Goal: Task Accomplishment & Management: Manage account settings

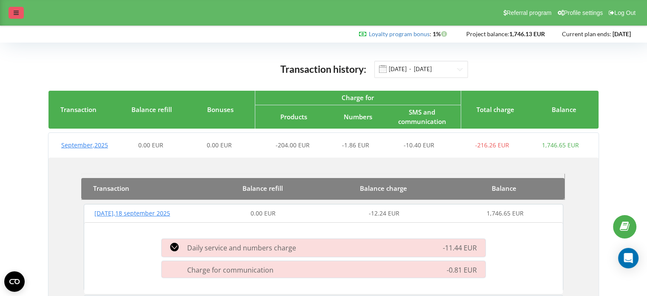
click at [20, 10] on div at bounding box center [16, 13] width 15 height 12
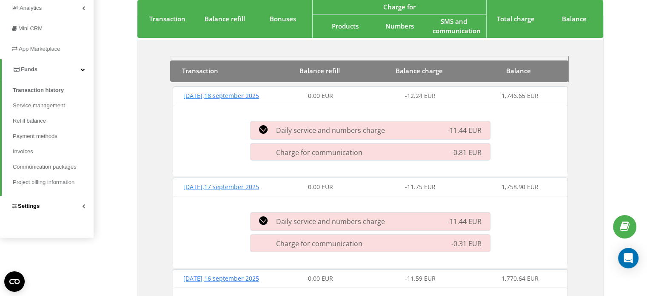
scroll to position [170, 0]
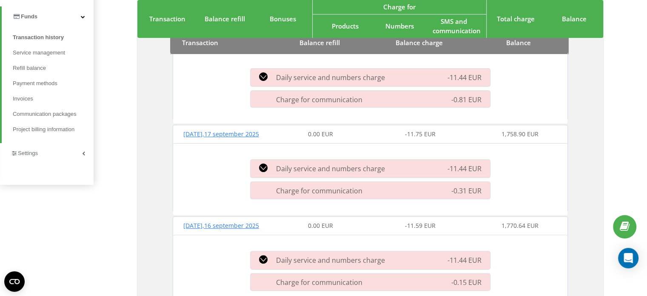
click at [48, 151] on link "Settings" at bounding box center [47, 153] width 94 height 20
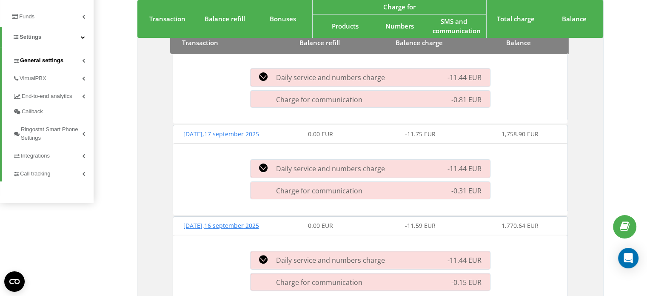
click at [61, 59] on span "General settings" at bounding box center [41, 60] width 43 height 9
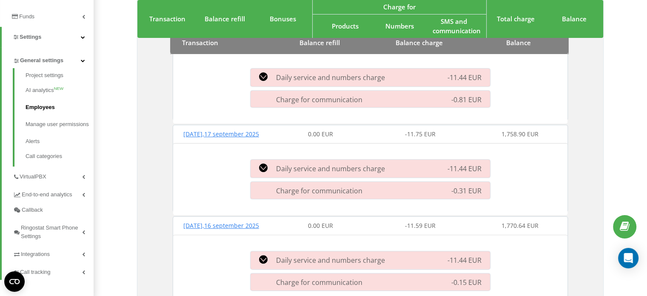
click at [51, 108] on link "Employees" at bounding box center [60, 107] width 68 height 17
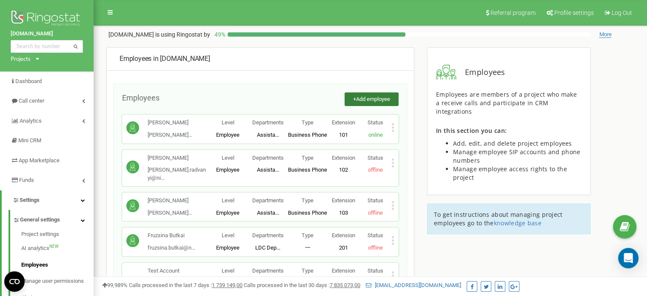
click at [366, 98] on span "Add employee" at bounding box center [373, 99] width 34 height 6
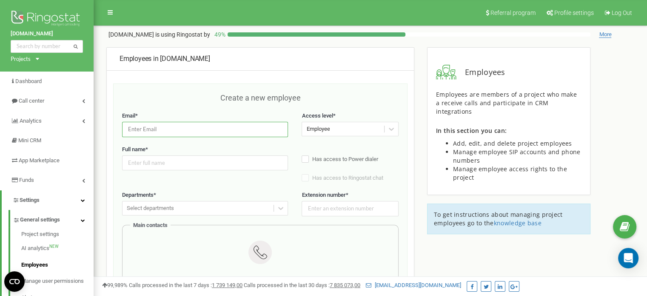
click at [203, 122] on input "email" at bounding box center [205, 129] width 166 height 15
click at [198, 103] on div "Create a new employee" at bounding box center [260, 102] width 276 height 20
click at [179, 125] on input "email" at bounding box center [205, 129] width 166 height 15
drag, startPoint x: 148, startPoint y: 85, endPoint x: 158, endPoint y: 81, distance: 11.2
click at [148, 85] on div "Create a new employee Email * Access level * Employee Full name * Has access to…" at bounding box center [260, 289] width 294 height 413
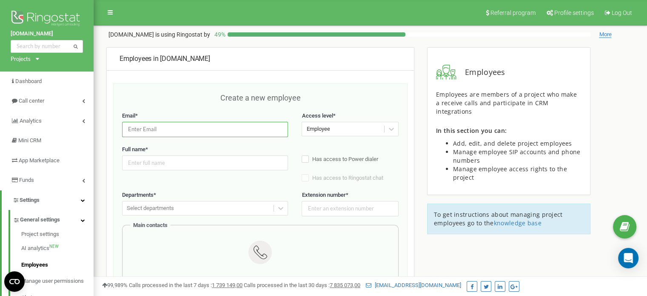
click at [143, 126] on input "email" at bounding box center [205, 129] width 166 height 15
type input "[EMAIL_ADDRESS][DOMAIN_NAME]"
click at [231, 127] on input "email" at bounding box center [205, 129] width 166 height 15
type input "д"
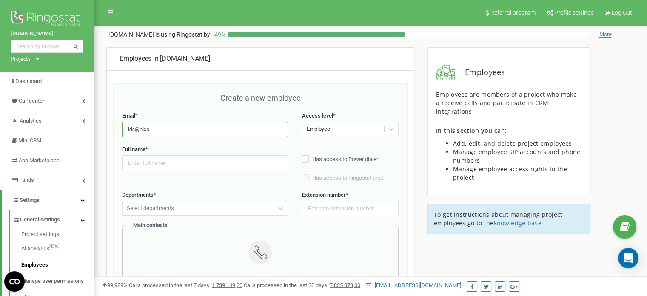
click at [194, 131] on input "ldc@nixs" at bounding box center [205, 129] width 166 height 15
type input "ldc@nixs"
click at [175, 161] on input "text" at bounding box center [205, 162] width 166 height 15
click at [180, 125] on input "ldc@nixs" at bounding box center [205, 129] width 166 height 15
drag, startPoint x: 159, startPoint y: 128, endPoint x: 82, endPoint y: 129, distance: 77.4
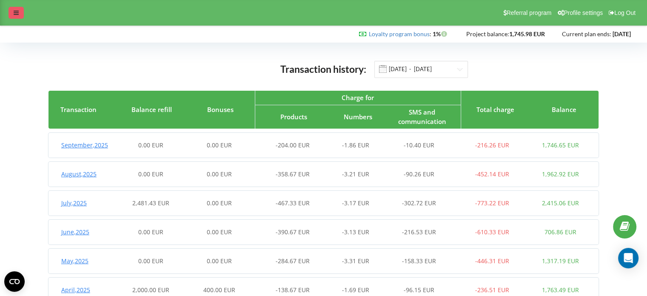
click at [14, 11] on icon at bounding box center [16, 13] width 5 height 6
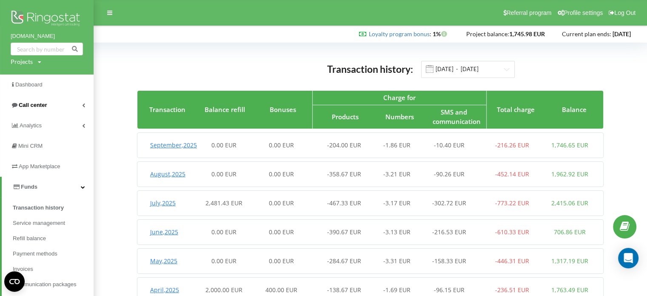
click at [51, 104] on link "Call center" at bounding box center [47, 105] width 94 height 20
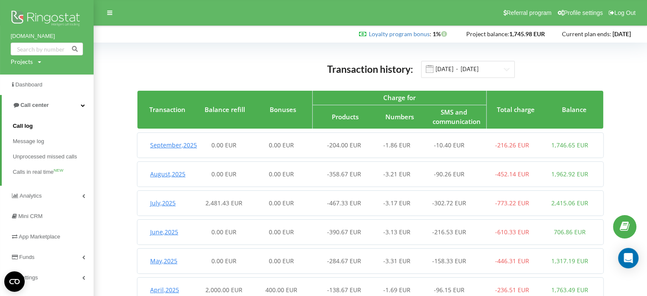
click at [50, 129] on link "Call log" at bounding box center [53, 125] width 81 height 15
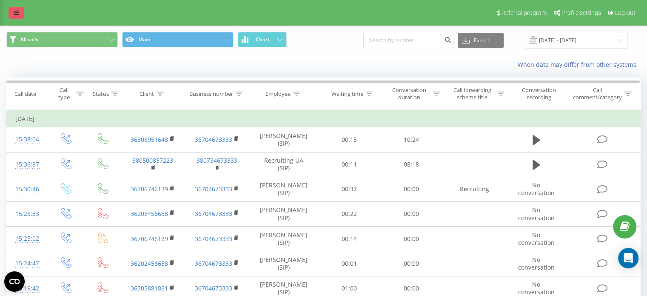
click at [14, 11] on icon at bounding box center [16, 13] width 5 height 6
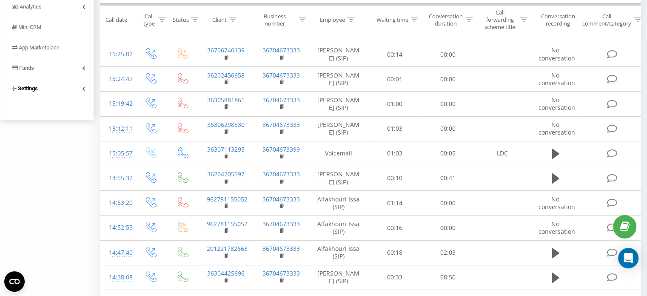
click at [44, 88] on link "Settings" at bounding box center [47, 88] width 94 height 20
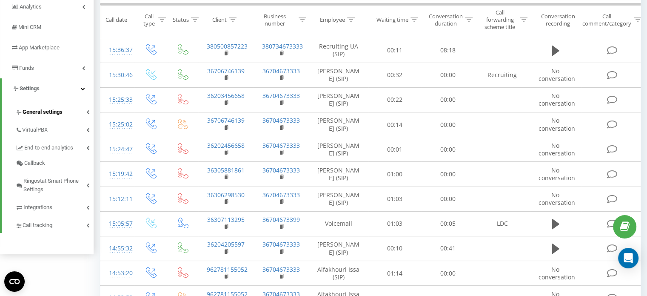
click at [60, 110] on span "General settings" at bounding box center [43, 112] width 40 height 9
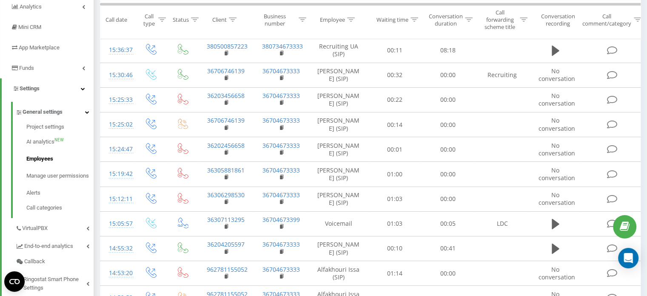
click at [45, 156] on span "Employees" at bounding box center [39, 158] width 27 height 9
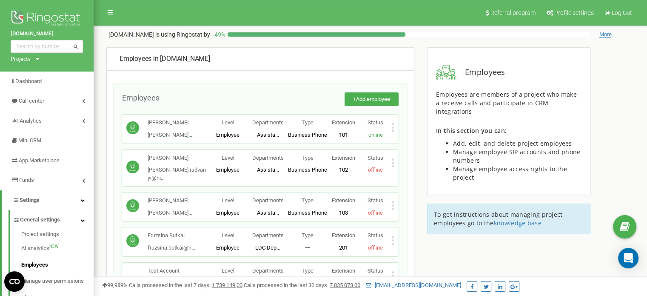
click at [393, 239] on icon at bounding box center [393, 240] width 2 height 2
click at [403, 265] on span "Delete employee" at bounding box center [425, 268] width 45 height 6
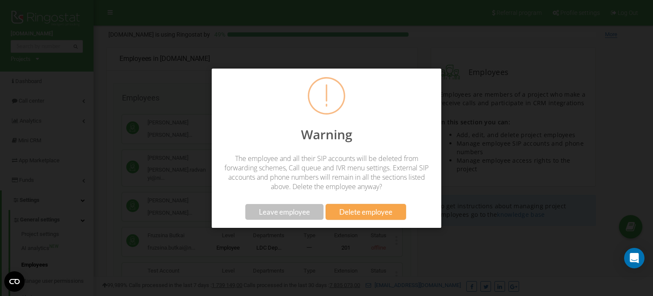
click at [300, 207] on span "Leave employee" at bounding box center [284, 211] width 51 height 9
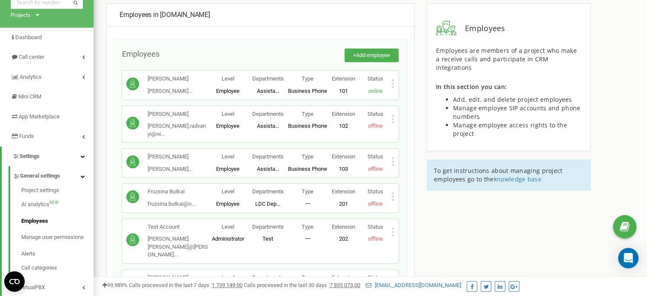
scroll to position [44, 0]
click at [392, 195] on icon at bounding box center [393, 196] width 2 height 2
click at [418, 220] on span "Delete employee" at bounding box center [425, 223] width 45 height 6
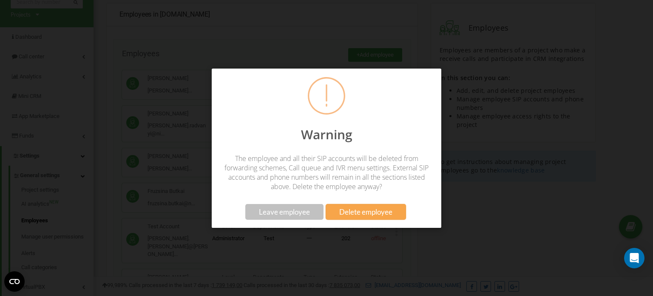
click at [356, 211] on span "Delete employee" at bounding box center [365, 211] width 53 height 9
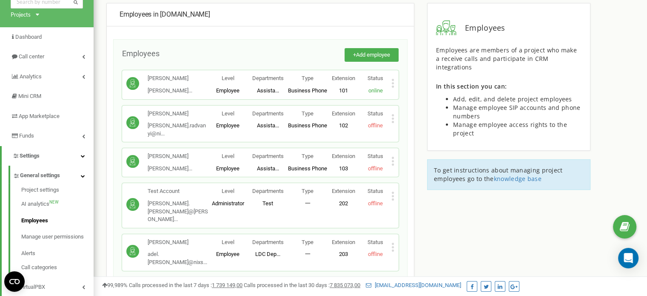
click at [393, 246] on icon at bounding box center [393, 247] width 2 height 2
click at [407, 271] on span "Delete employee" at bounding box center [425, 274] width 45 height 6
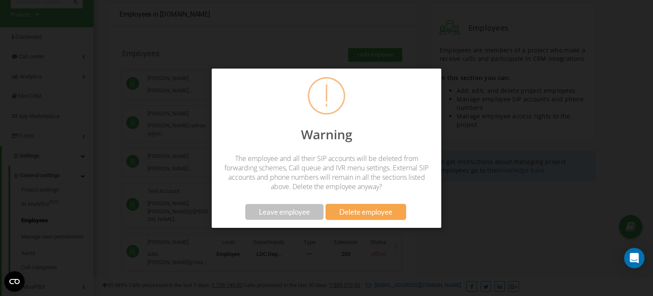
click at [384, 214] on span "Delete employee" at bounding box center [365, 211] width 53 height 9
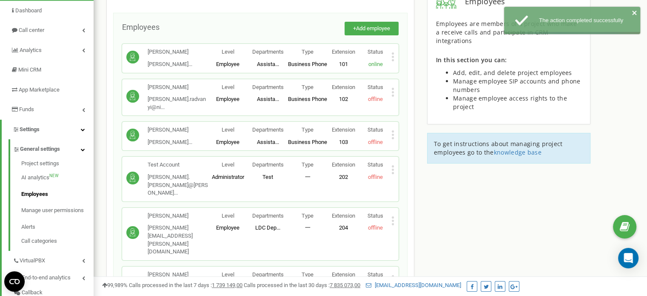
scroll to position [71, 0]
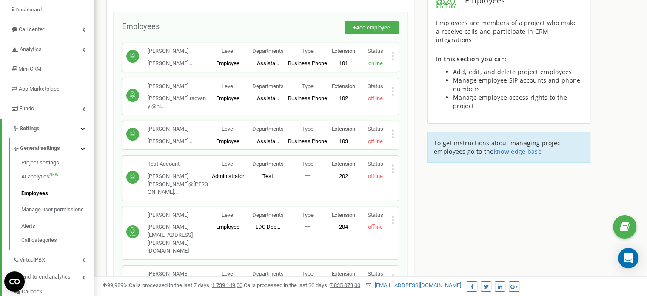
click at [392, 219] on icon at bounding box center [393, 220] width 2 height 2
click at [412, 244] on span "Delete employee" at bounding box center [425, 247] width 45 height 6
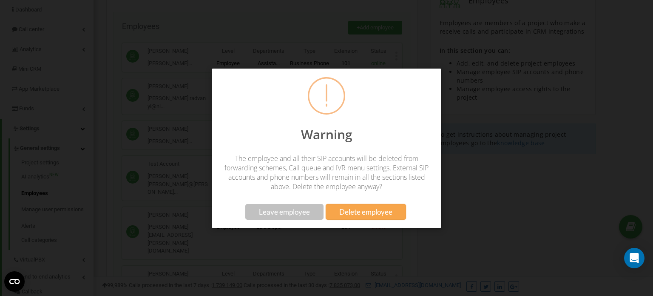
click at [394, 211] on button "Delete employee" at bounding box center [366, 212] width 80 height 16
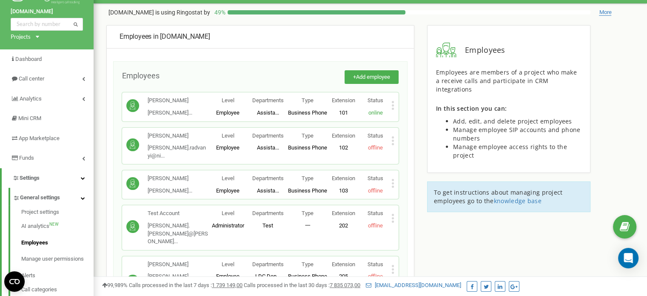
scroll to position [0, 0]
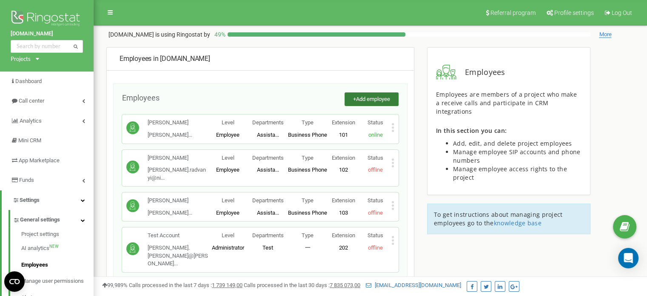
click at [358, 92] on button "+ Add employee" at bounding box center [371, 99] width 54 height 14
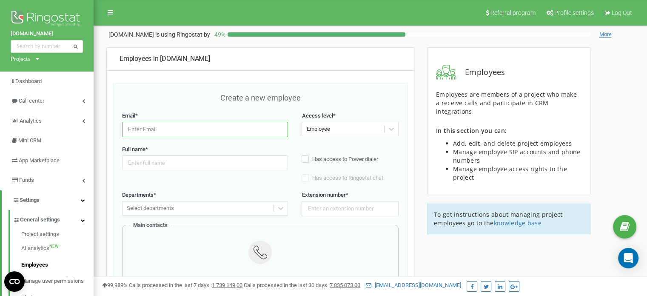
click at [172, 131] on input "email" at bounding box center [205, 129] width 166 height 15
paste input "[EMAIL_ADDRESS][DOMAIN_NAME]"
click at [152, 128] on input "[EMAIL_ADDRESS][DOMAIN_NAME]" at bounding box center [205, 129] width 166 height 15
type input "[EMAIL_ADDRESS][DOMAIN_NAME]"
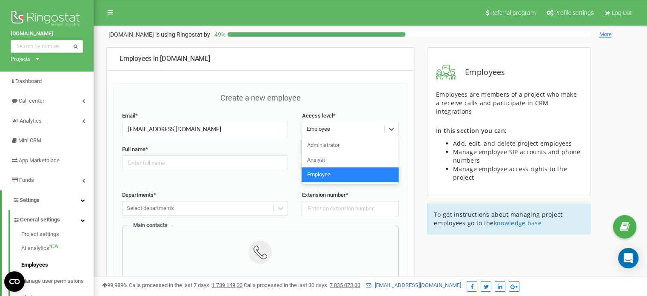
click at [339, 127] on div "Employee" at bounding box center [343, 128] width 82 height 13
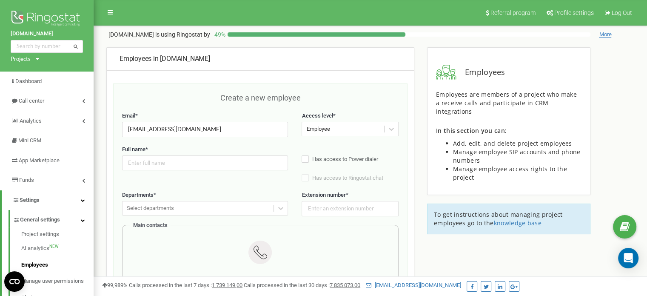
drag, startPoint x: 286, startPoint y: 149, endPoint x: 262, endPoint y: 161, distance: 26.6
click at [286, 149] on label "Full name *" at bounding box center [205, 149] width 166 height 8
click at [229, 163] on input "text" at bounding box center [205, 162] width 166 height 15
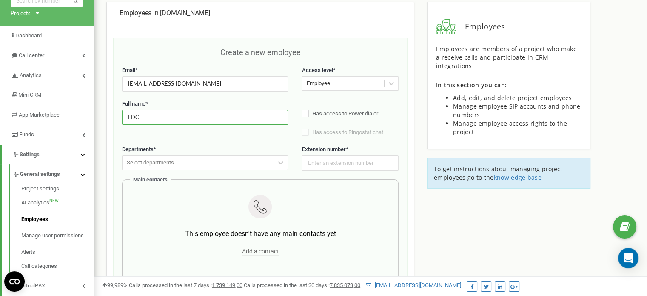
scroll to position [44, 0]
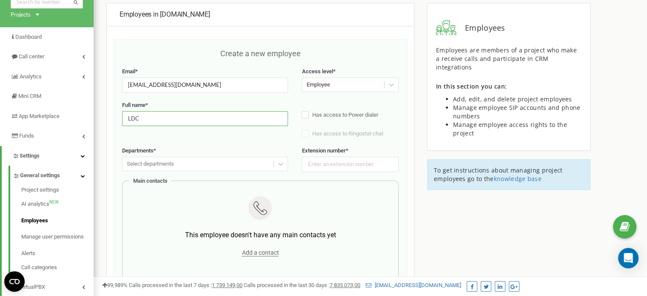
type input "LDC"
click at [228, 164] on div "Select departments" at bounding box center [197, 163] width 151 height 13
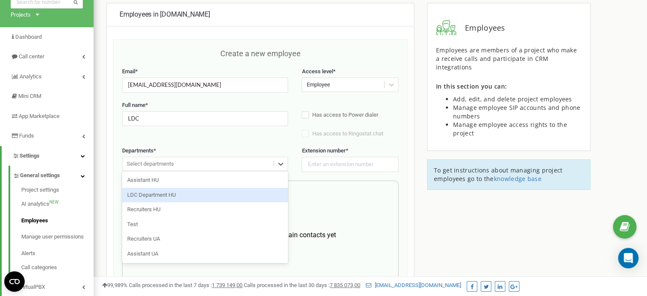
click at [225, 192] on div "LDC Department HU" at bounding box center [205, 195] width 166 height 15
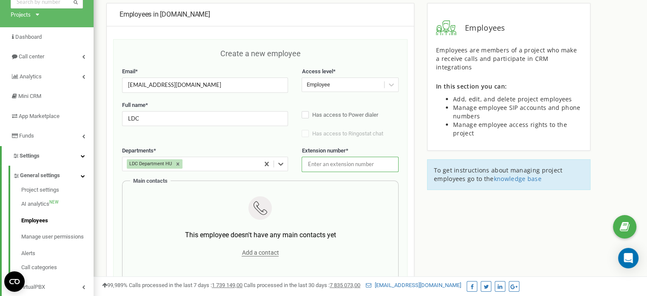
click at [338, 166] on input "text" at bounding box center [350, 164] width 97 height 15
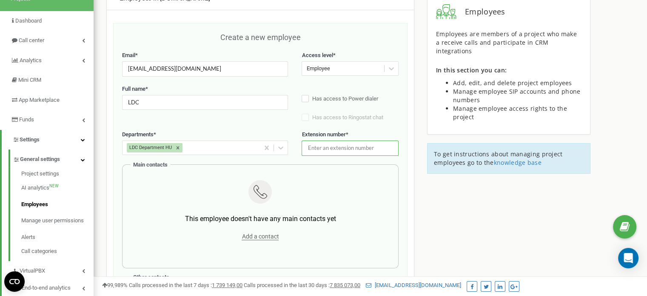
scroll to position [56, 0]
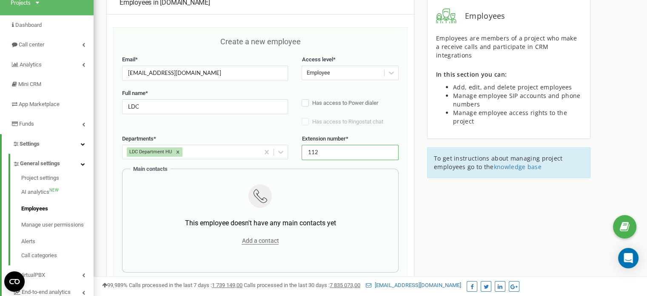
type input "112"
click at [324, 162] on div "Departments * LDC Department HU Extension number * 112" at bounding box center [260, 152] width 276 height 34
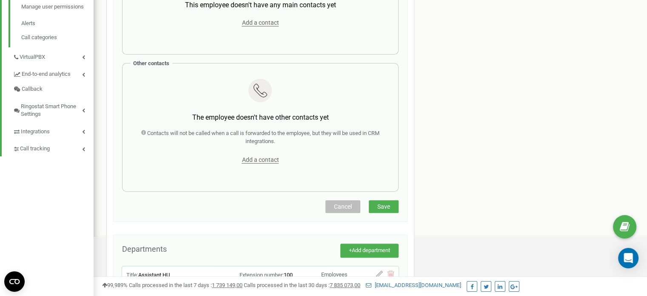
click at [379, 208] on span "Save" at bounding box center [383, 206] width 13 height 7
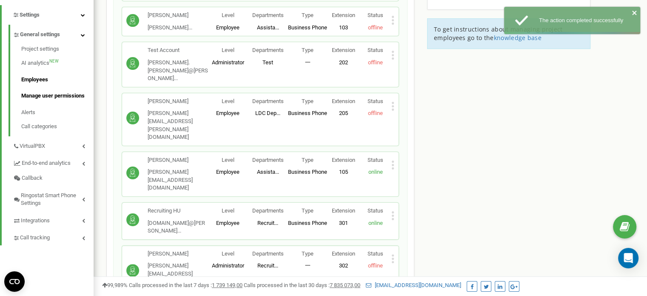
scroll to position [188, 0]
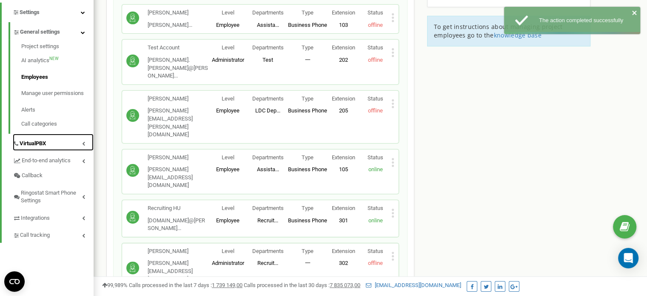
click at [66, 142] on link "VirtualPBX" at bounding box center [53, 142] width 81 height 17
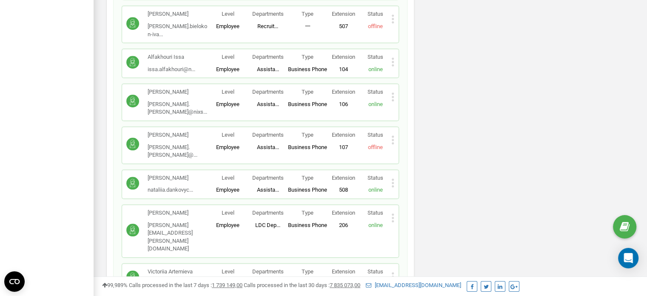
scroll to position [739, 0]
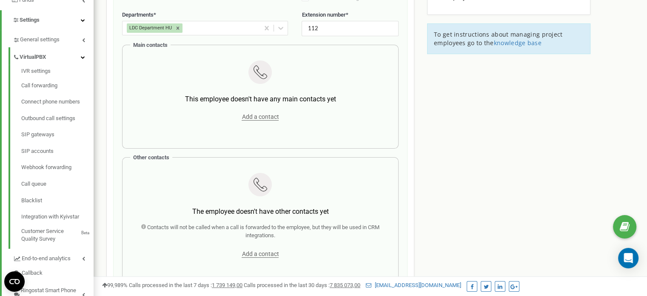
scroll to position [183, 0]
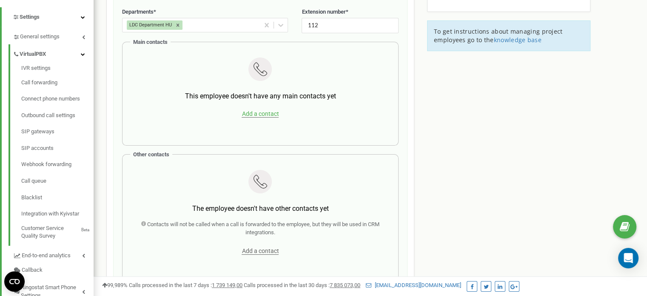
click at [253, 117] on span "Add a contact" at bounding box center [260, 113] width 37 height 7
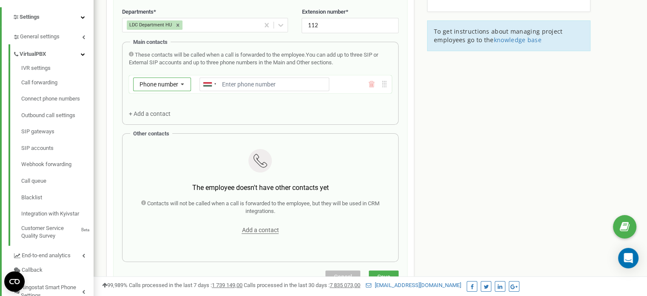
click at [163, 86] on span "Phone number" at bounding box center [158, 84] width 39 height 7
click at [159, 108] on div "SIP" at bounding box center [162, 108] width 57 height 12
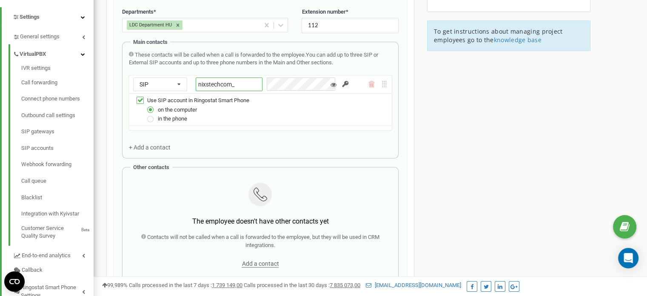
click at [248, 83] on input "nixstechcom_" at bounding box center [229, 84] width 67 height 14
type input "nixstechcom_l"
click at [371, 84] on icon at bounding box center [371, 84] width 0 height 3
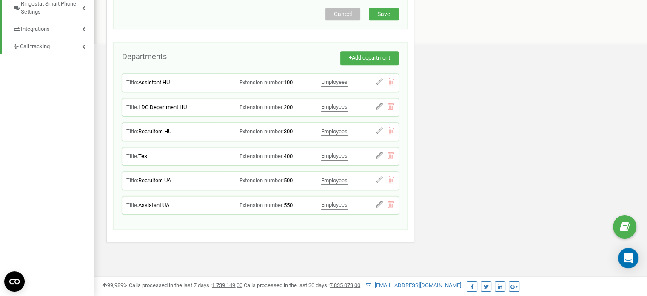
scroll to position [382, 0]
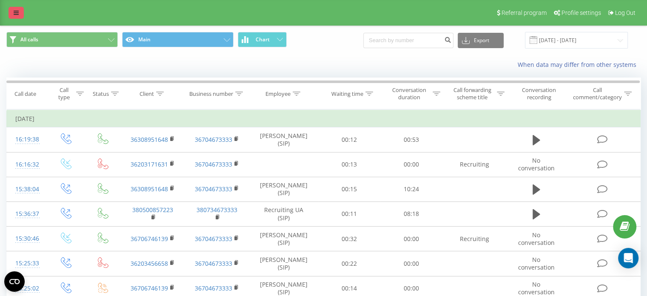
click at [19, 14] on link at bounding box center [16, 13] width 15 height 12
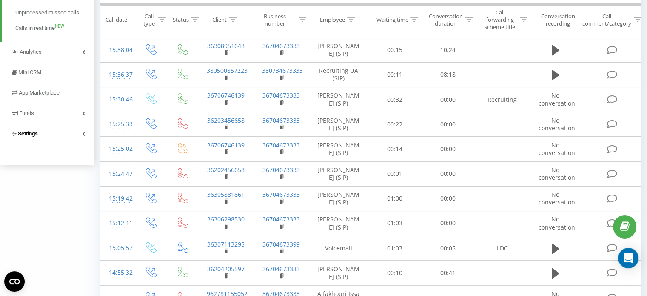
click at [41, 137] on link "Settings" at bounding box center [47, 133] width 94 height 20
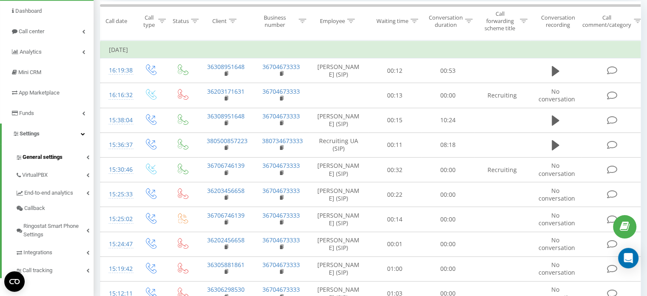
click at [51, 160] on span "General settings" at bounding box center [43, 157] width 40 height 9
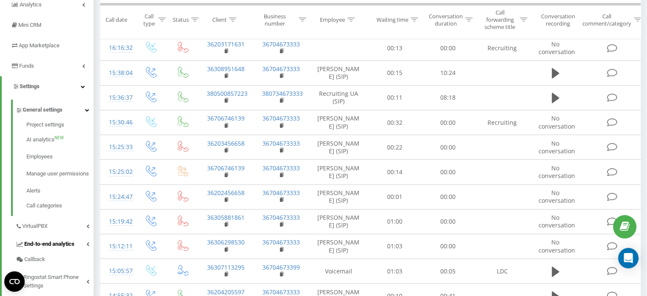
scroll to position [149, 0]
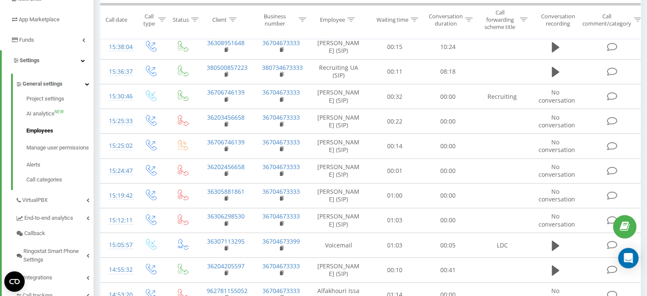
click at [56, 131] on link "Employees" at bounding box center [59, 130] width 67 height 17
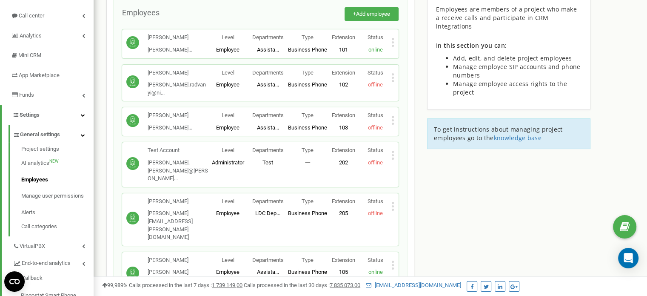
scroll to position [88, 0]
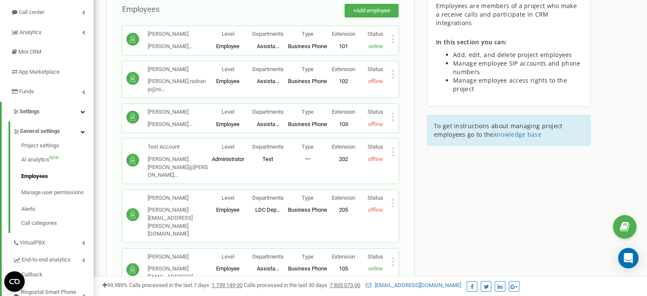
click at [405, 259] on span "Edit" at bounding box center [409, 262] width 13 height 6
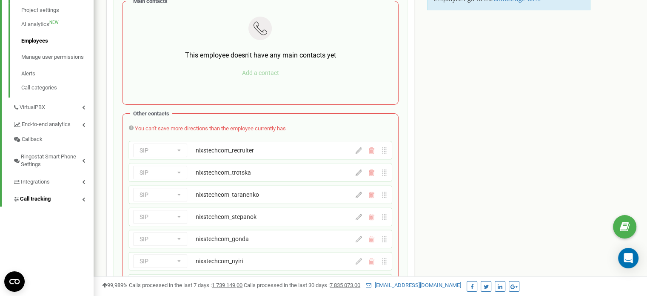
scroll to position [224, 0]
click at [52, 108] on link "VirtualPBX" at bounding box center [53, 105] width 81 height 17
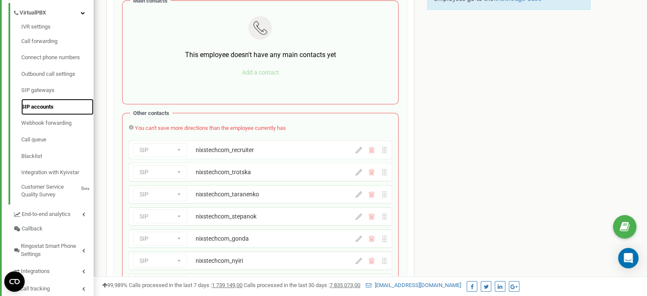
click at [41, 103] on link "SIP accounts" at bounding box center [57, 107] width 72 height 17
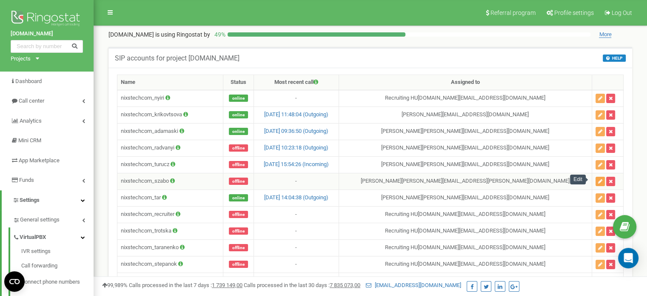
click at [597, 182] on button "button" at bounding box center [599, 180] width 9 height 9
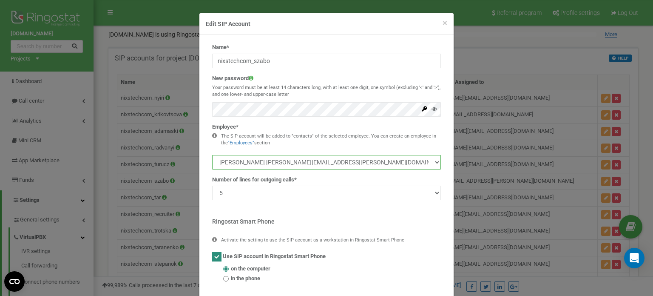
click at [286, 163] on select "[PERSON_NAME] [PERSON_NAME][EMAIL_ADDRESS][DOMAIN_NAME] [PERSON_NAME] [PERSON_N…" at bounding box center [326, 162] width 229 height 14
select select "495326"
click at [212, 155] on select "[PERSON_NAME] [PERSON_NAME][EMAIL_ADDRESS][DOMAIN_NAME] [PERSON_NAME] [PERSON_N…" at bounding box center [326, 162] width 229 height 14
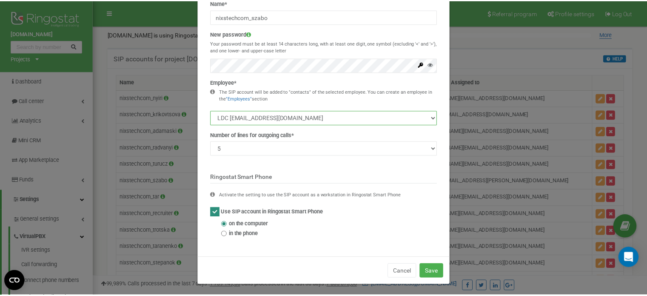
scroll to position [46, 0]
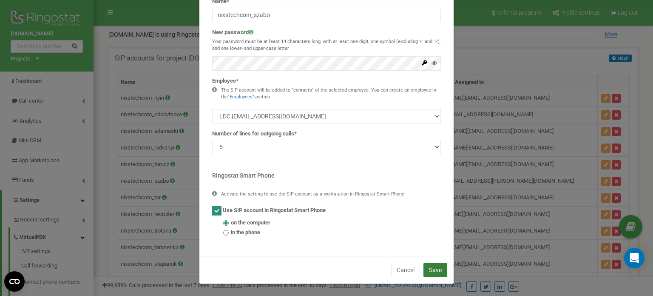
click at [430, 269] on button "Save" at bounding box center [436, 269] width 24 height 14
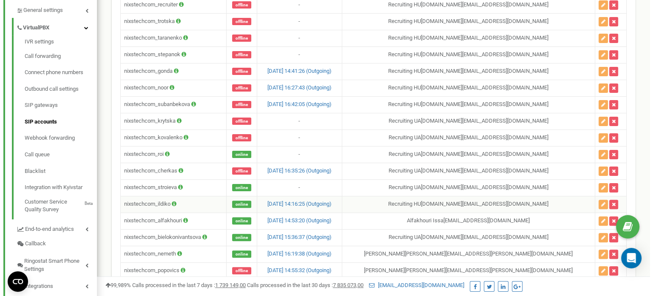
scroll to position [267, 0]
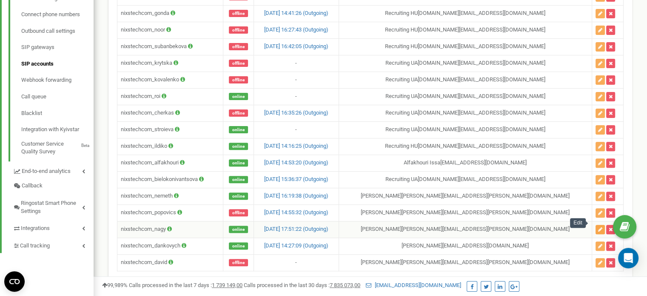
click at [598, 227] on icon "button" at bounding box center [600, 229] width 4 height 5
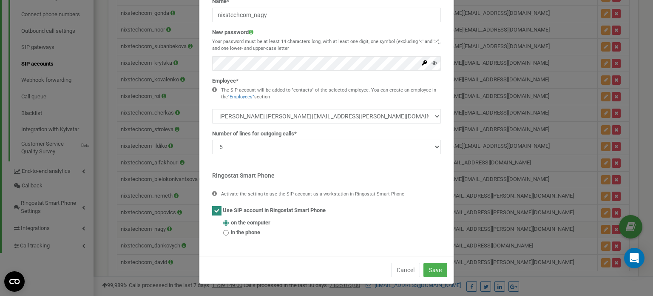
scroll to position [0, 0]
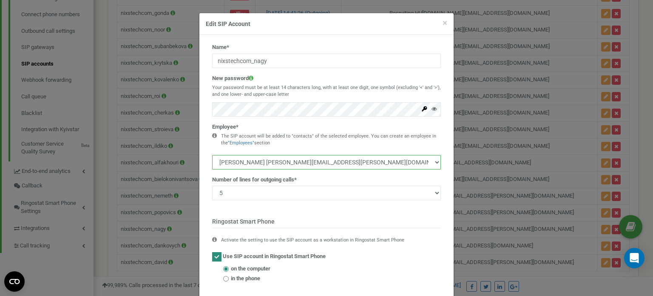
click at [281, 159] on select "Laura Аdamaski laura.adamaski@nixs.com Agnes Radvanyi agnes.radvanyi@nixs.com A…" at bounding box center [326, 162] width 229 height 14
select select "495326"
click at [212, 155] on select "Laura Аdamaski laura.adamaski@nixs.com Agnes Radvanyi agnes.radvanyi@nixs.com A…" at bounding box center [326, 162] width 229 height 14
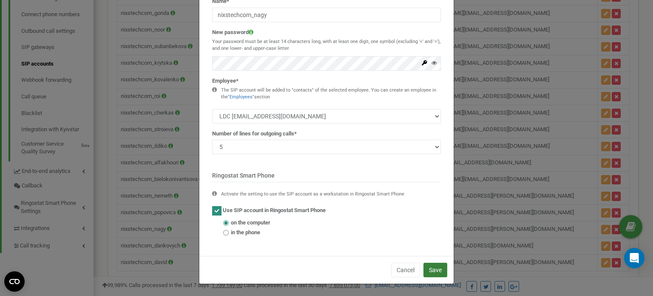
click at [435, 268] on button "Save" at bounding box center [436, 269] width 24 height 14
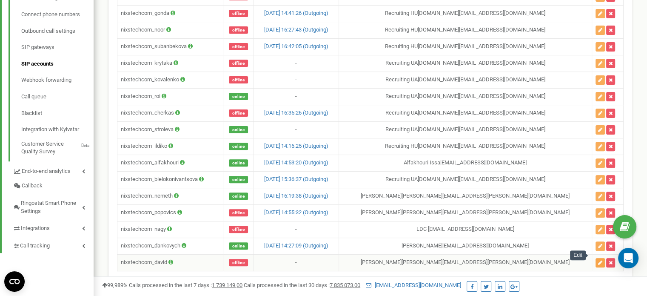
click at [598, 260] on icon "button" at bounding box center [600, 262] width 4 height 5
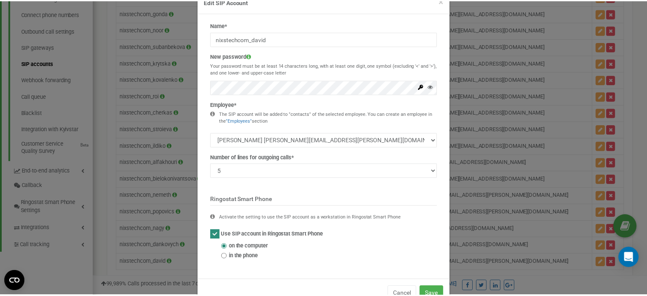
scroll to position [0, 0]
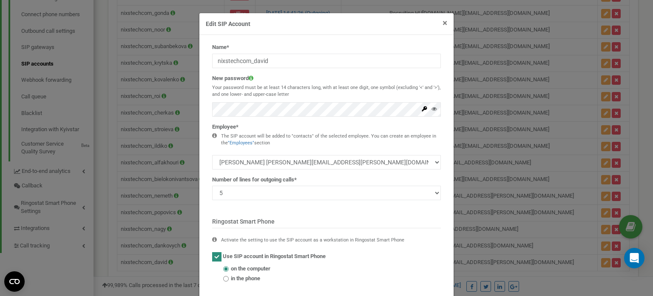
click at [443, 22] on span "×" at bounding box center [445, 23] width 5 height 10
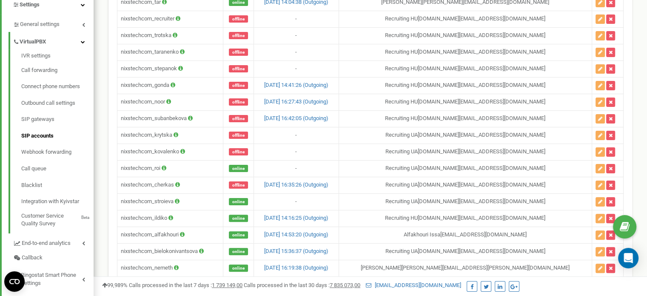
scroll to position [296, 0]
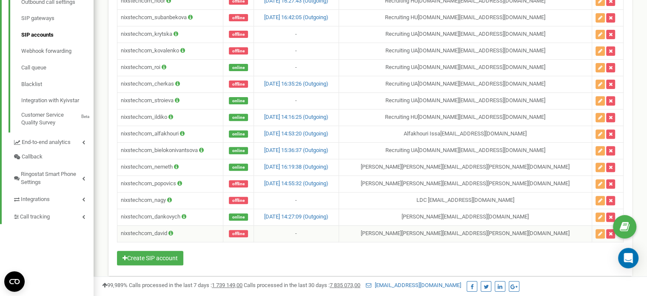
click at [478, 225] on td "Kariotis David david.kariotis@nixs.com" at bounding box center [465, 233] width 253 height 17
click at [469, 225] on td "Kariotis David david.kariotis@nixs.com" at bounding box center [465, 233] width 253 height 17
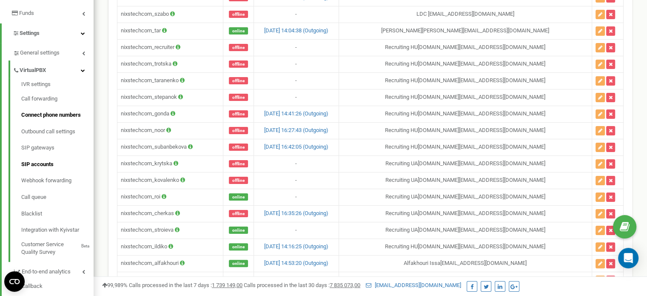
scroll to position [153, 0]
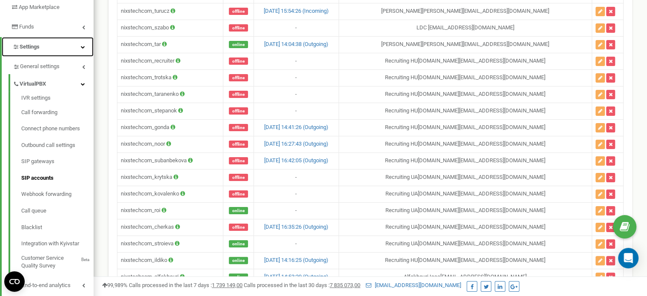
click at [43, 50] on link "Settings" at bounding box center [48, 47] width 92 height 20
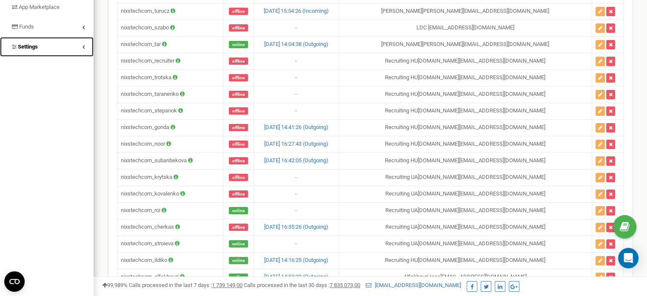
click at [43, 50] on link "Settings" at bounding box center [47, 47] width 94 height 20
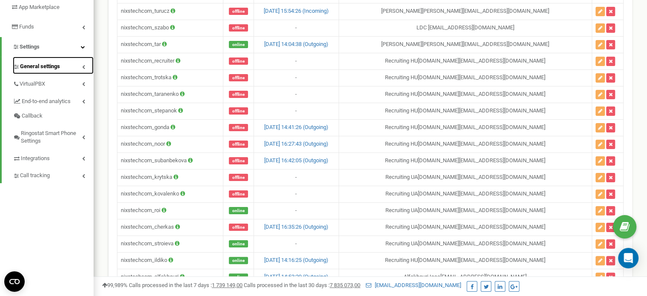
click at [45, 64] on span "General settings" at bounding box center [40, 67] width 40 height 8
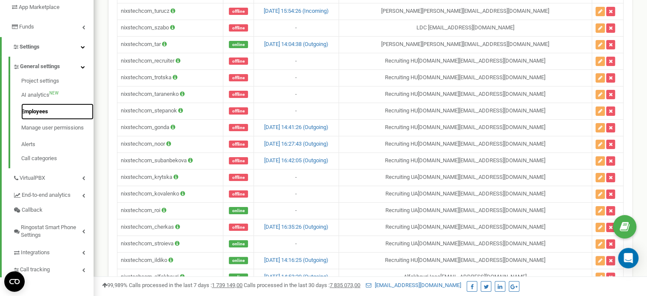
click at [38, 111] on link "Employees" at bounding box center [57, 111] width 72 height 17
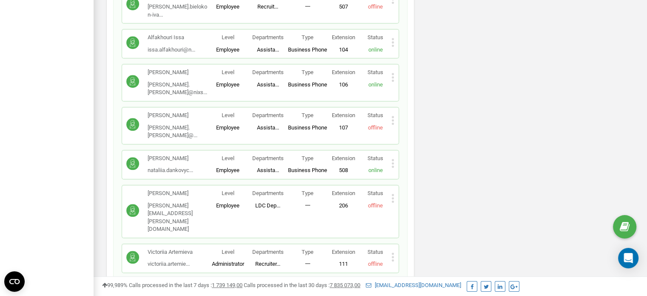
scroll to position [739, 0]
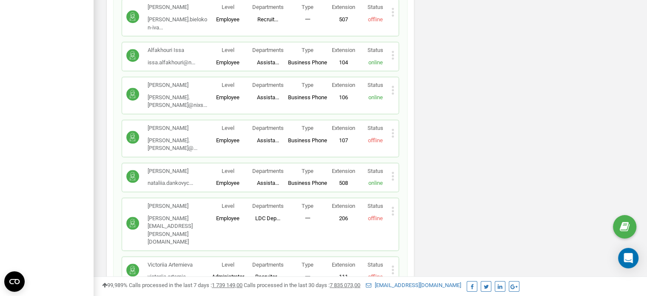
click at [393, 206] on icon at bounding box center [392, 210] width 3 height 9
click at [401, 234] on icon at bounding box center [399, 237] width 6 height 6
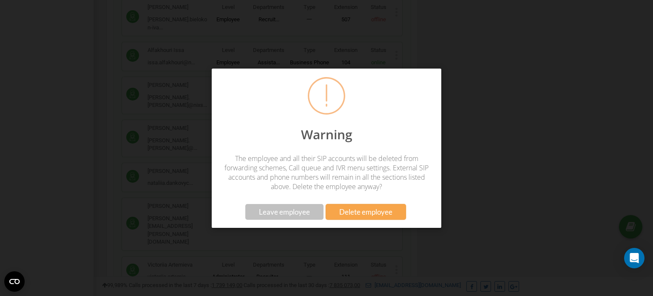
click at [367, 248] on div "Warning The employee and all their SIP accounts will be deleted from forwarding…" at bounding box center [326, 148] width 653 height 296
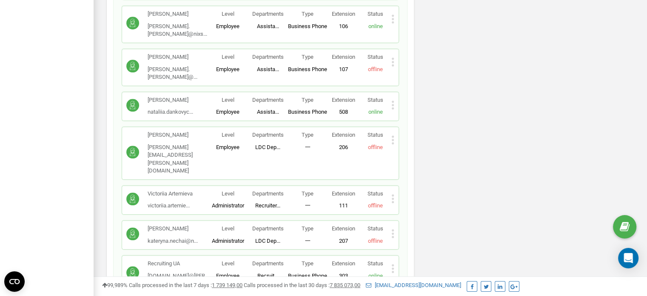
scroll to position [810, 0]
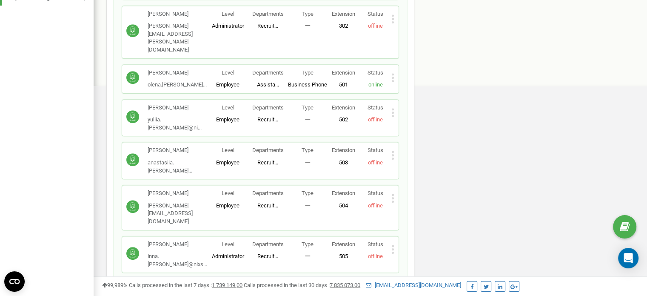
scroll to position [0, 0]
